Goal: Task Accomplishment & Management: Use online tool/utility

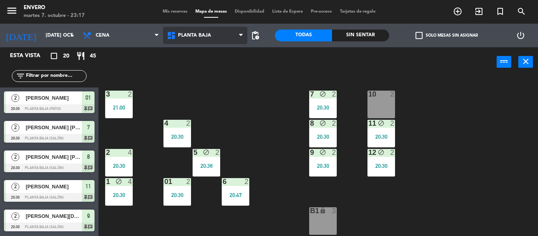
click at [192, 37] on span "Planta Baja" at bounding box center [194, 36] width 33 height 6
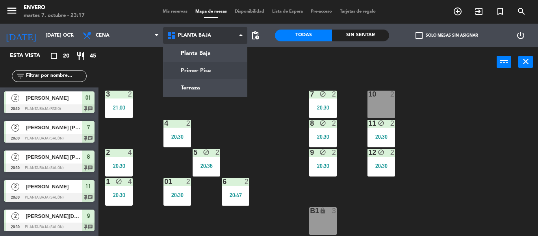
click at [193, 67] on ng-component "menu Envero martes 7. octubre - 23:17 Mis reservas Mapa de mesas Disponibilidad…" at bounding box center [269, 118] width 538 height 236
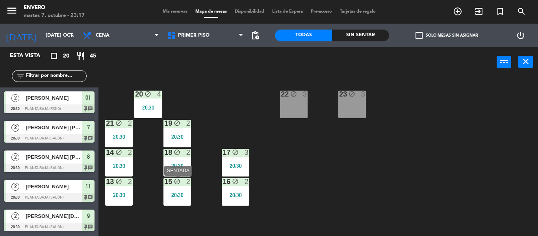
click at [176, 190] on div "15 block 2 20:30" at bounding box center [177, 192] width 28 height 28
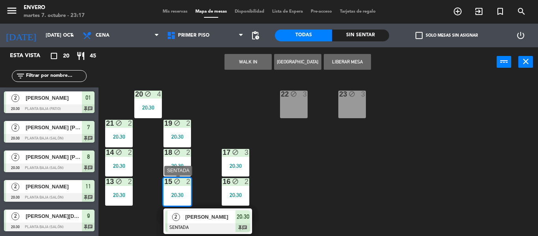
click at [203, 220] on span "[PERSON_NAME]" at bounding box center [210, 217] width 50 height 8
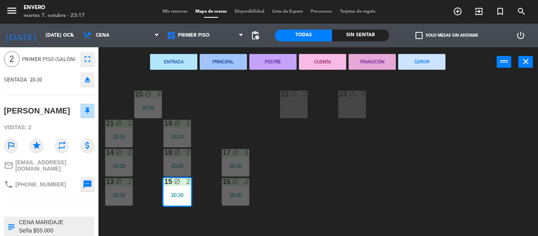
scroll to position [55, 0]
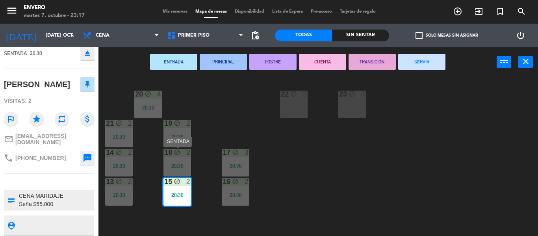
click at [175, 166] on div "20:30" at bounding box center [177, 166] width 28 height 6
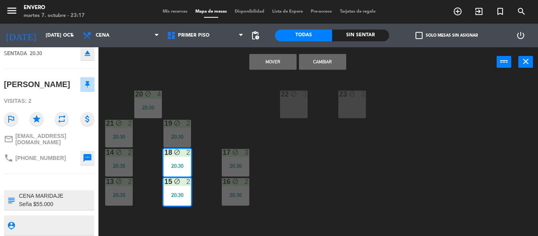
click at [182, 195] on div "20:30" at bounding box center [177, 195] width 28 height 6
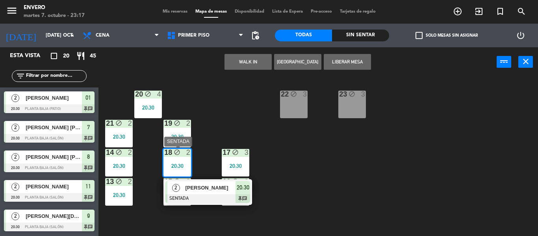
click at [176, 188] on span "2" at bounding box center [176, 188] width 8 height 8
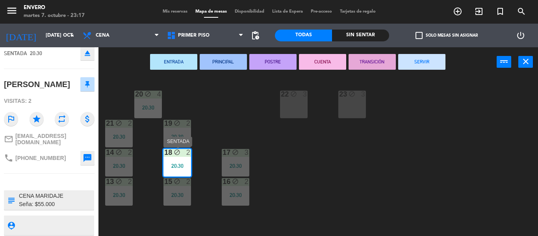
click at [188, 160] on div "18 block 2 20:30" at bounding box center [177, 163] width 28 height 28
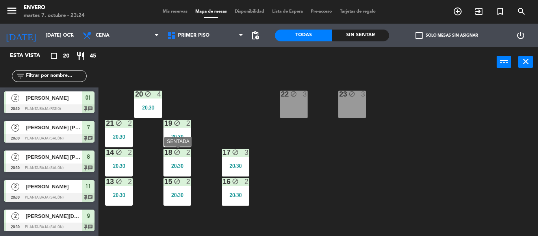
click at [182, 160] on div "18 block 2 20:30" at bounding box center [177, 163] width 28 height 28
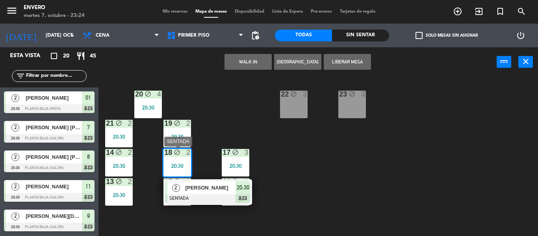
click at [180, 188] on span "2" at bounding box center [176, 188] width 8 height 8
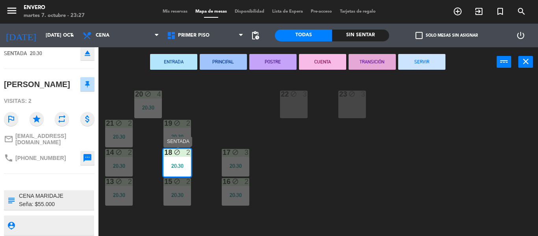
click at [183, 160] on div "18 block 2 20:30" at bounding box center [177, 163] width 28 height 28
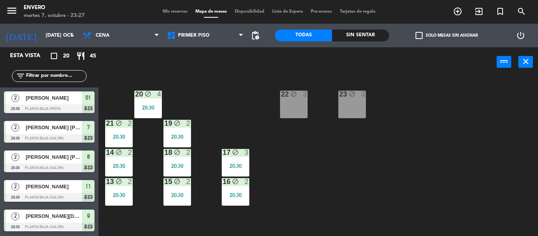
click at [130, 192] on div "20:30" at bounding box center [119, 195] width 28 height 6
